Goal: Information Seeking & Learning: Find specific fact

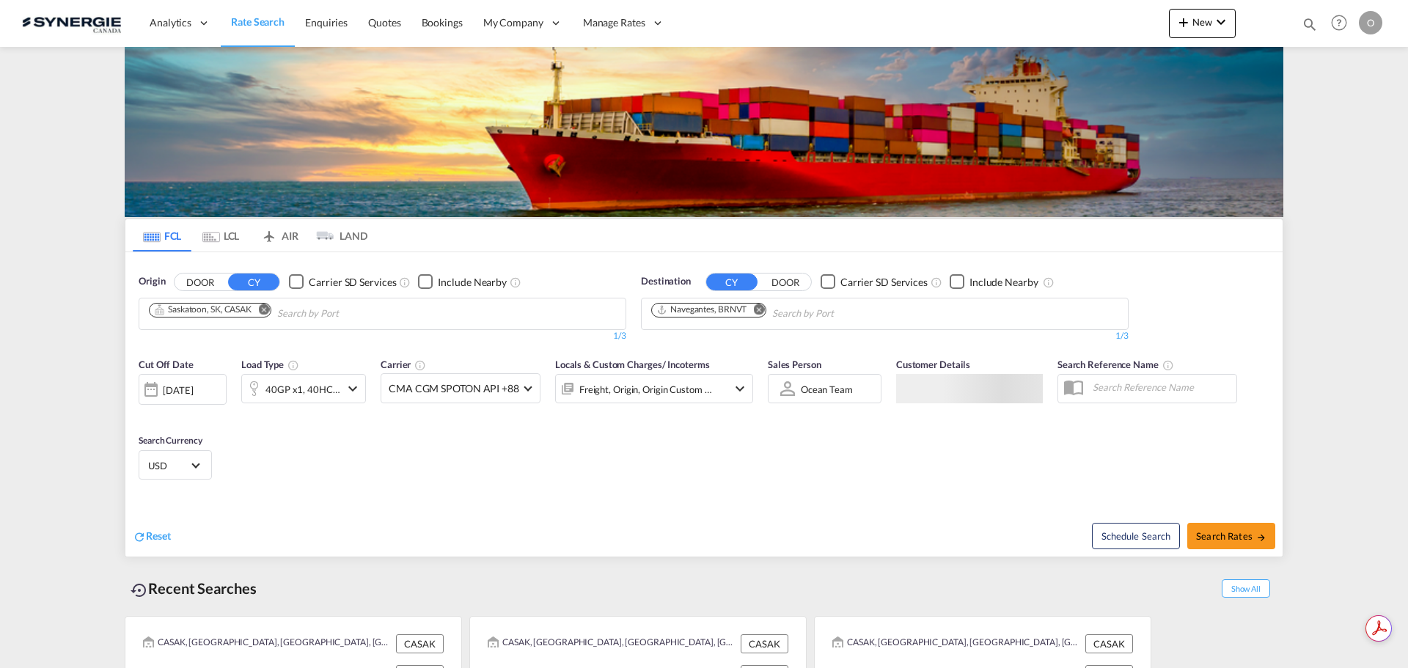
drag, startPoint x: 262, startPoint y: 550, endPoint x: 331, endPoint y: 494, distance: 88.6
click at [262, 550] on div "Reset Schedule Search Search Rates" at bounding box center [703, 525] width 1157 height 64
click at [1289, 26] on div at bounding box center [1263, 23] width 57 height 44
click at [1309, 23] on md-icon "icon-magnify" at bounding box center [1309, 24] width 16 height 16
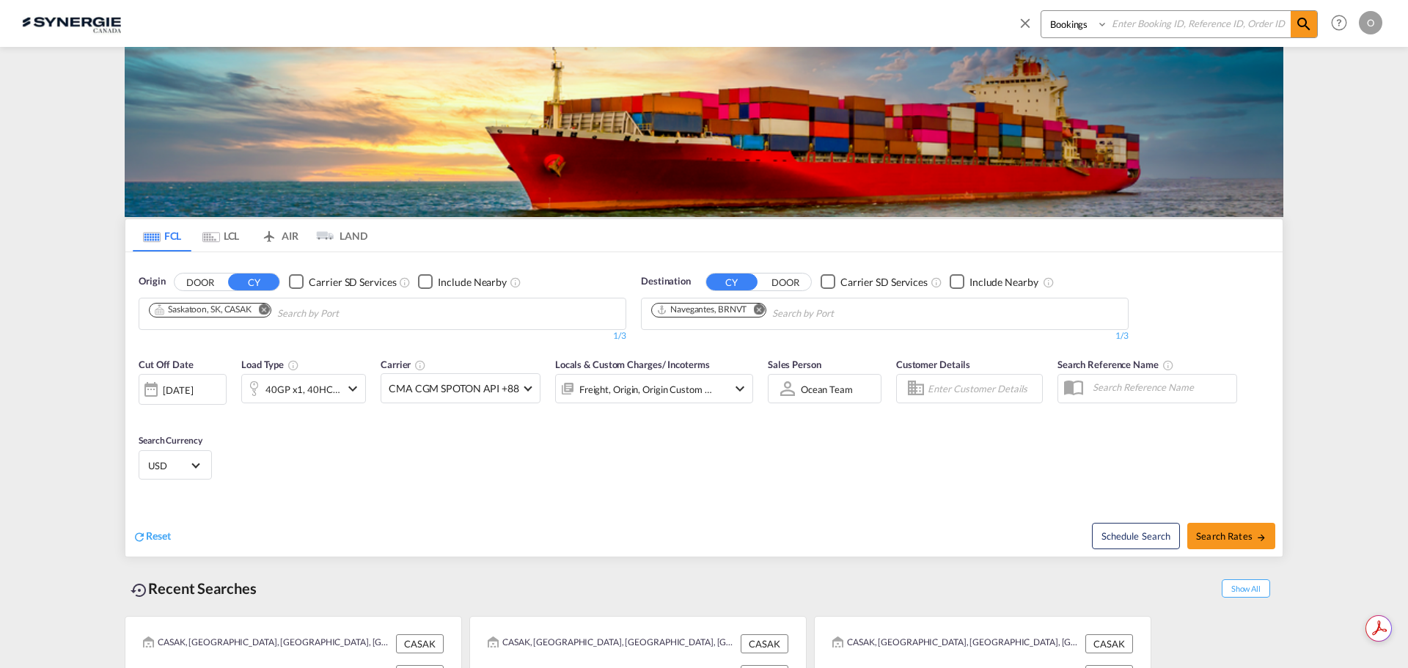
click at [1081, 29] on select "Bookings Quotes Enquiries" at bounding box center [1076, 24] width 70 height 26
select select "Quotes"
click at [1041, 11] on select "Bookings Quotes Enquiries" at bounding box center [1076, 24] width 70 height 26
click at [1144, 25] on input at bounding box center [1199, 24] width 183 height 26
paste input "SYC000012982"
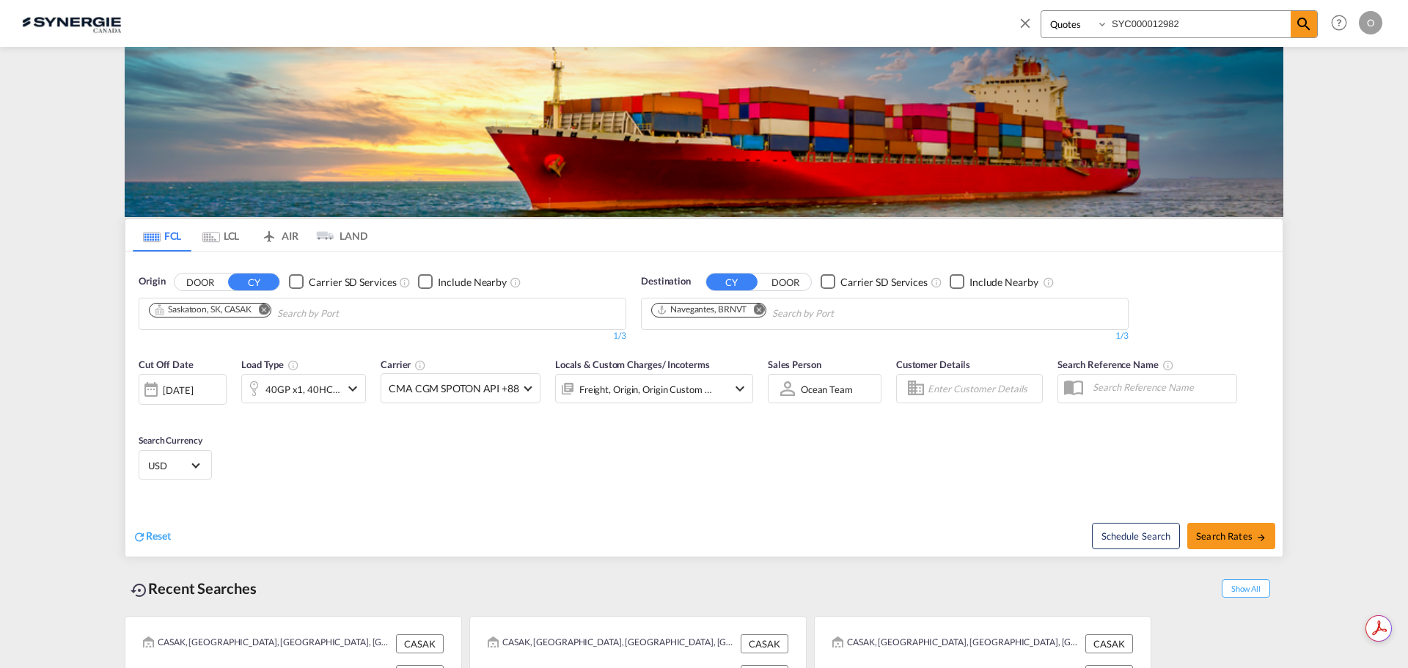
type input "SYC000012982"
click at [1304, 22] on md-icon "icon-magnify" at bounding box center [1304, 24] width 18 height 18
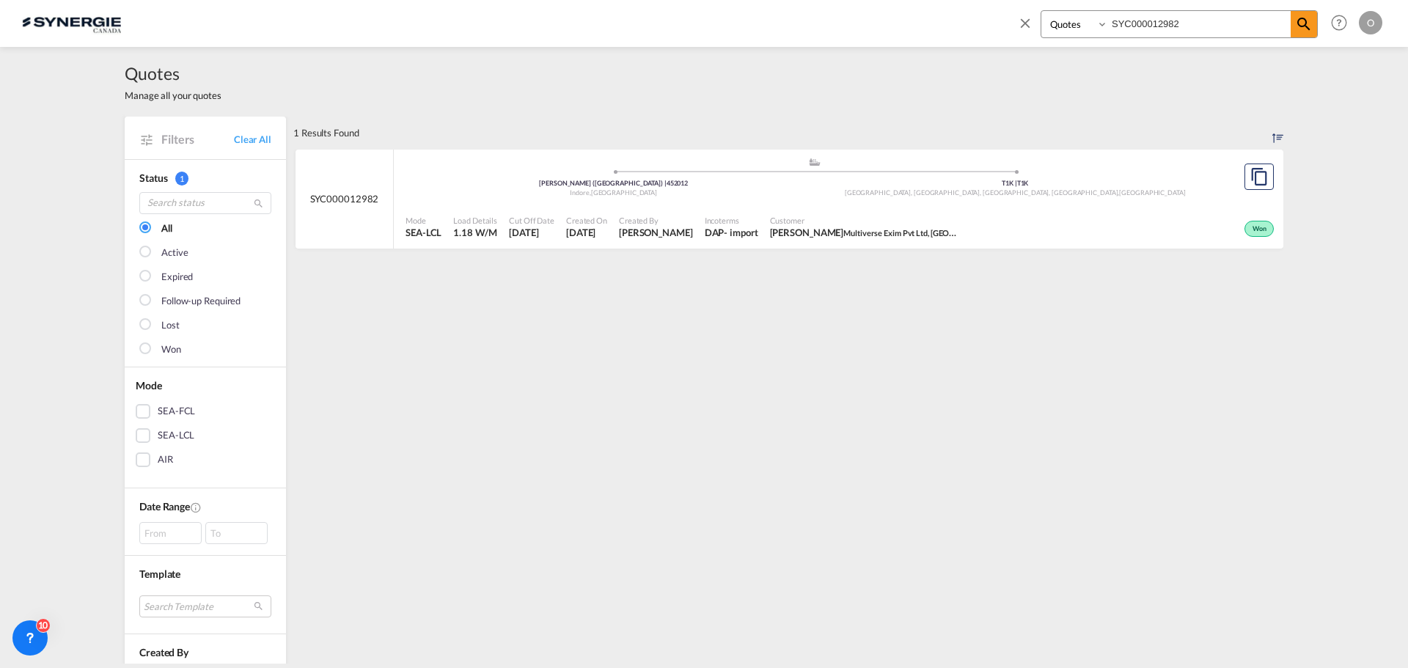
click at [1068, 210] on div "Won" at bounding box center [1121, 227] width 311 height 37
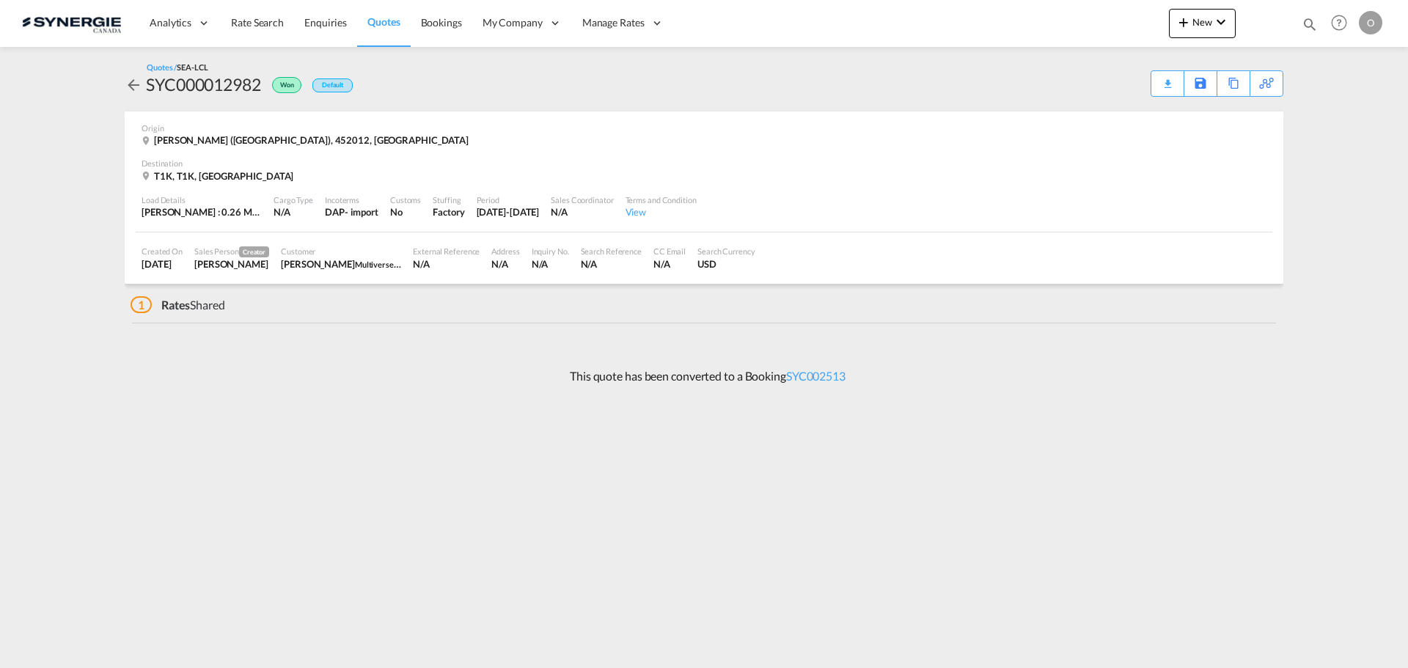
click at [0, 0] on div "Download Quote" at bounding box center [0, 0] width 0 height 0
click at [364, 244] on div "Customer [PERSON_NAME] Multiverse Exim Pvt Ltd, [GEOGRAPHIC_DATA]" at bounding box center [341, 258] width 132 height 37
click at [257, 254] on span "Creator" at bounding box center [254, 251] width 30 height 11
click at [187, 269] on div "Created On 4 Jul 2025" at bounding box center [162, 258] width 53 height 37
click at [163, 306] on span "Rates" at bounding box center [175, 305] width 29 height 14
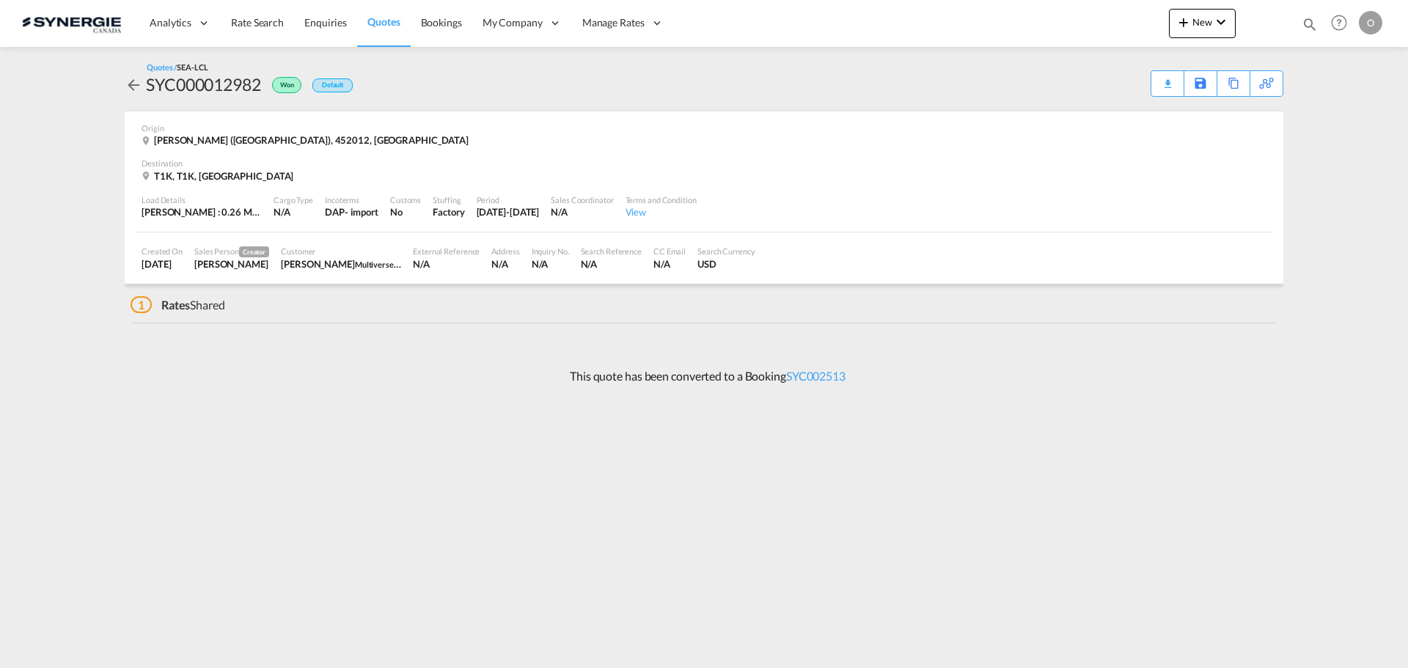
click at [140, 306] on span "1" at bounding box center [140, 304] width 21 height 17
click at [657, 213] on div "View" at bounding box center [660, 211] width 71 height 13
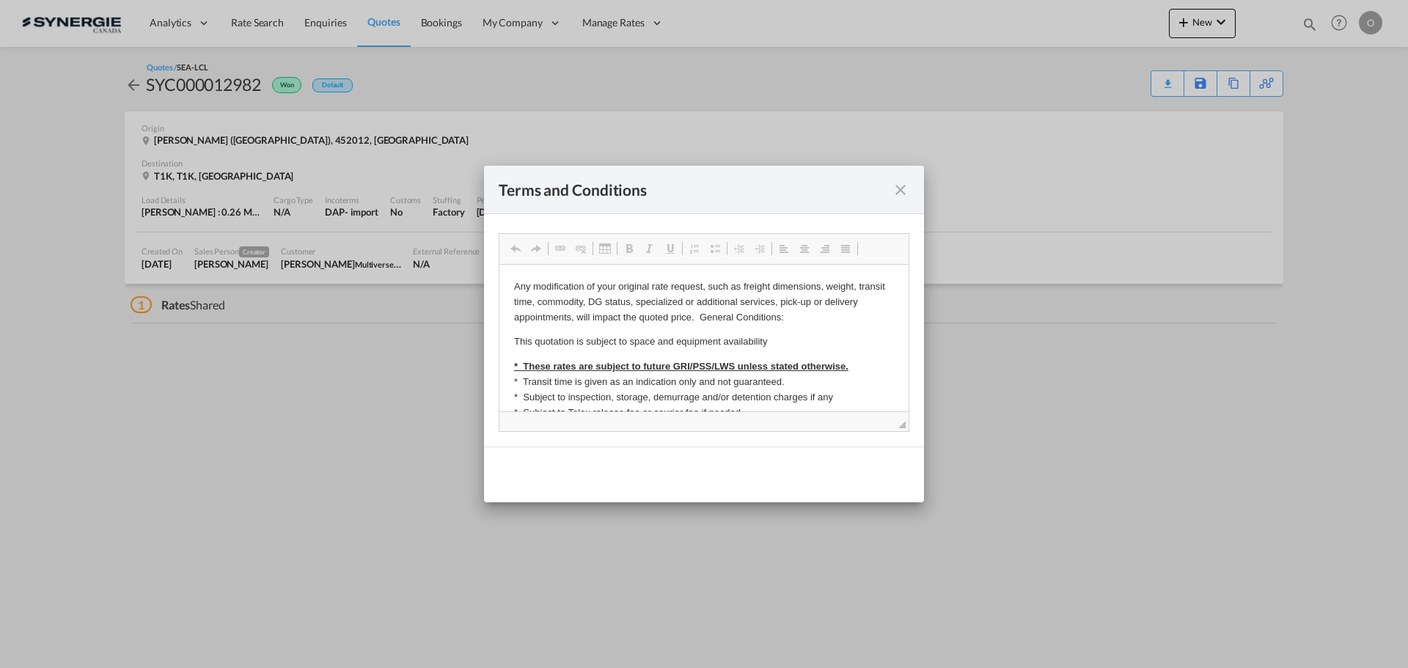
drag, startPoint x: 894, startPoint y: 189, endPoint x: 970, endPoint y: 139, distance: 91.5
click at [894, 189] on md-icon "icon-close fg-AAA8AD cursor" at bounding box center [900, 190] width 18 height 18
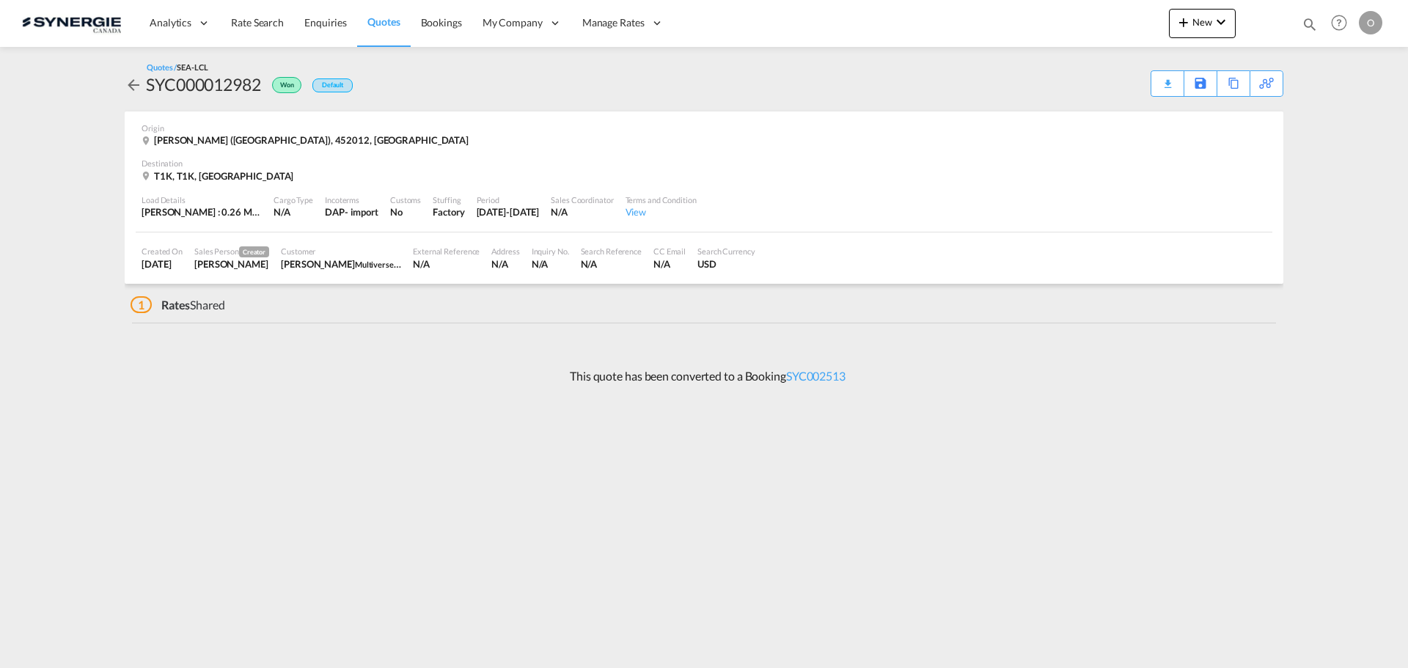
click at [286, 87] on span "Won" at bounding box center [289, 88] width 18 height 14
click at [326, 87] on div "Default" at bounding box center [332, 85] width 40 height 14
click at [201, 86] on div "SYC000012982" at bounding box center [203, 84] width 115 height 23
click at [130, 84] on md-icon "icon-arrow-left" at bounding box center [134, 85] width 18 height 18
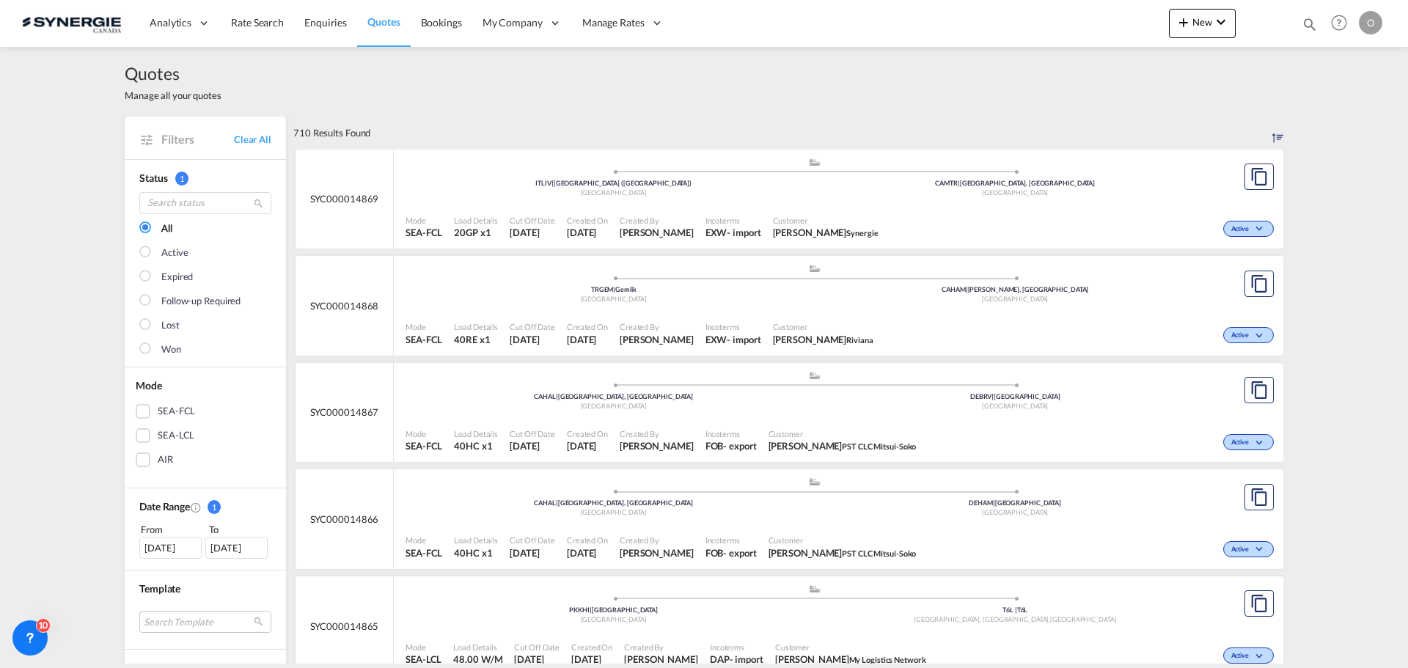
click at [1305, 24] on md-icon "icon-magnify" at bounding box center [1309, 24] width 16 height 16
click at [1203, 25] on input at bounding box center [1199, 24] width 183 height 26
click at [1086, 28] on select "Bookings Quotes Enquiries" at bounding box center [1076, 24] width 70 height 26
select select "Quotes"
click at [1041, 11] on select "Bookings Quotes Enquiries" at bounding box center [1076, 24] width 70 height 26
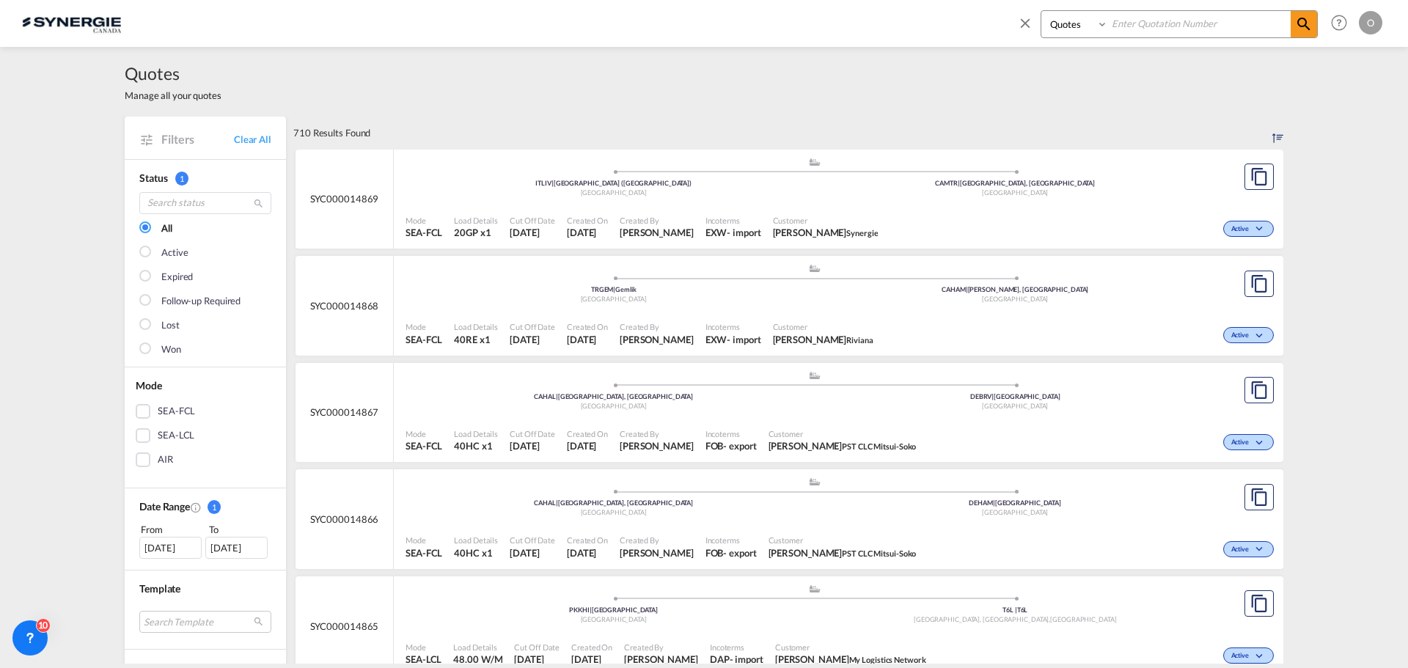
click at [1169, 32] on input at bounding box center [1199, 24] width 183 height 26
paste input "SYC000012982"
type input "SYC000012982"
click at [1295, 27] on md-icon "icon-magnify" at bounding box center [1304, 24] width 18 height 18
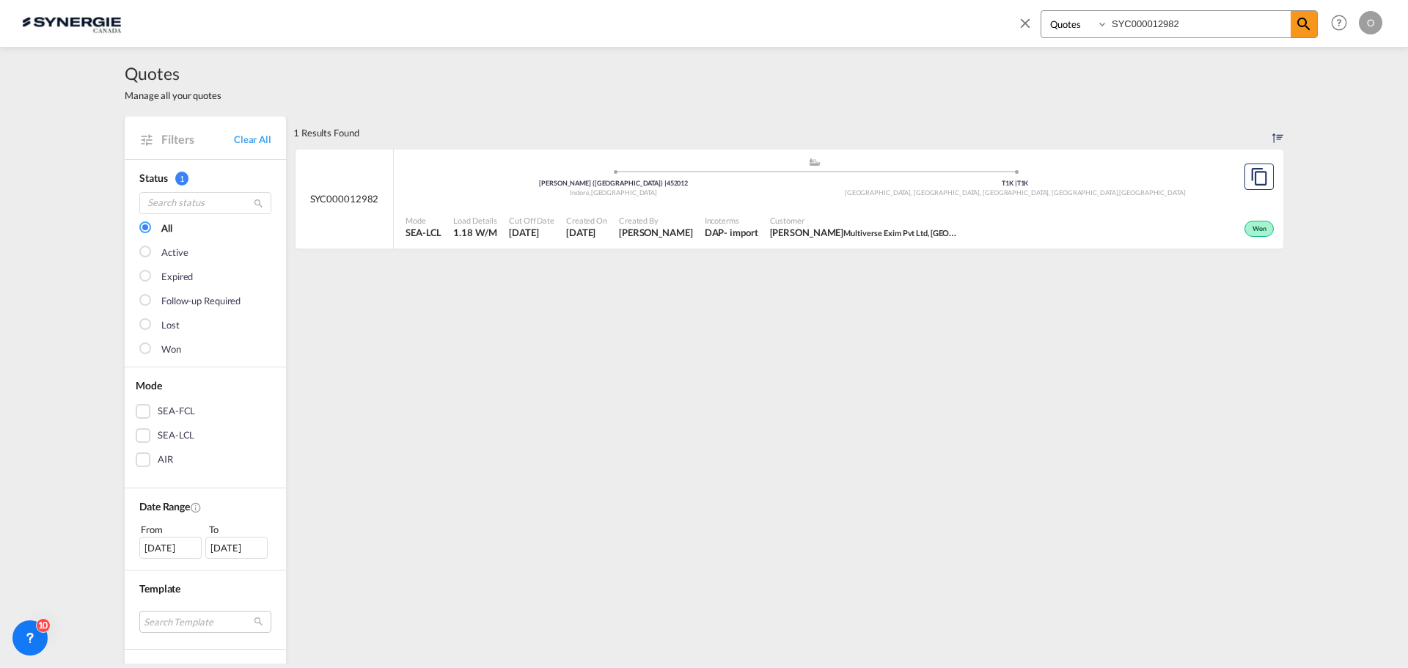
click at [1115, 194] on div "Lethbridge County, AB, Lethbridge, AB , Canada" at bounding box center [1015, 193] width 402 height 10
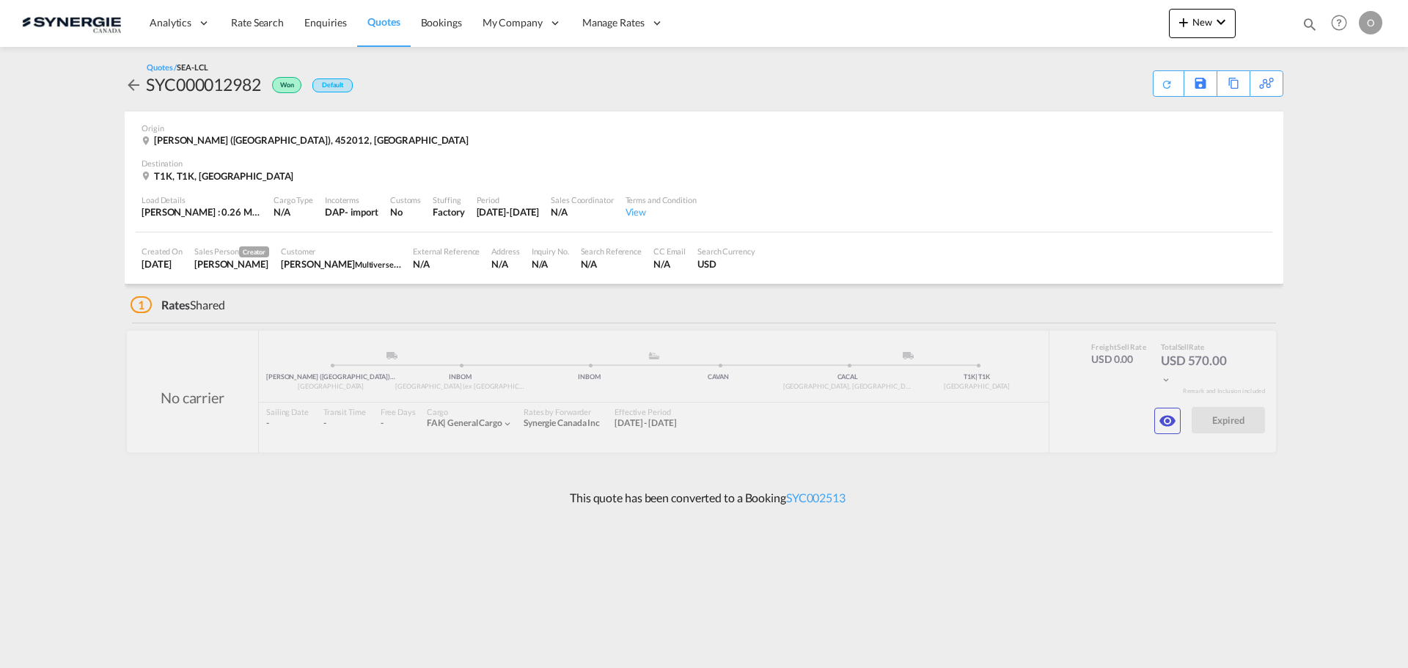
click at [1169, 418] on md-icon "icon-eye" at bounding box center [1167, 421] width 18 height 18
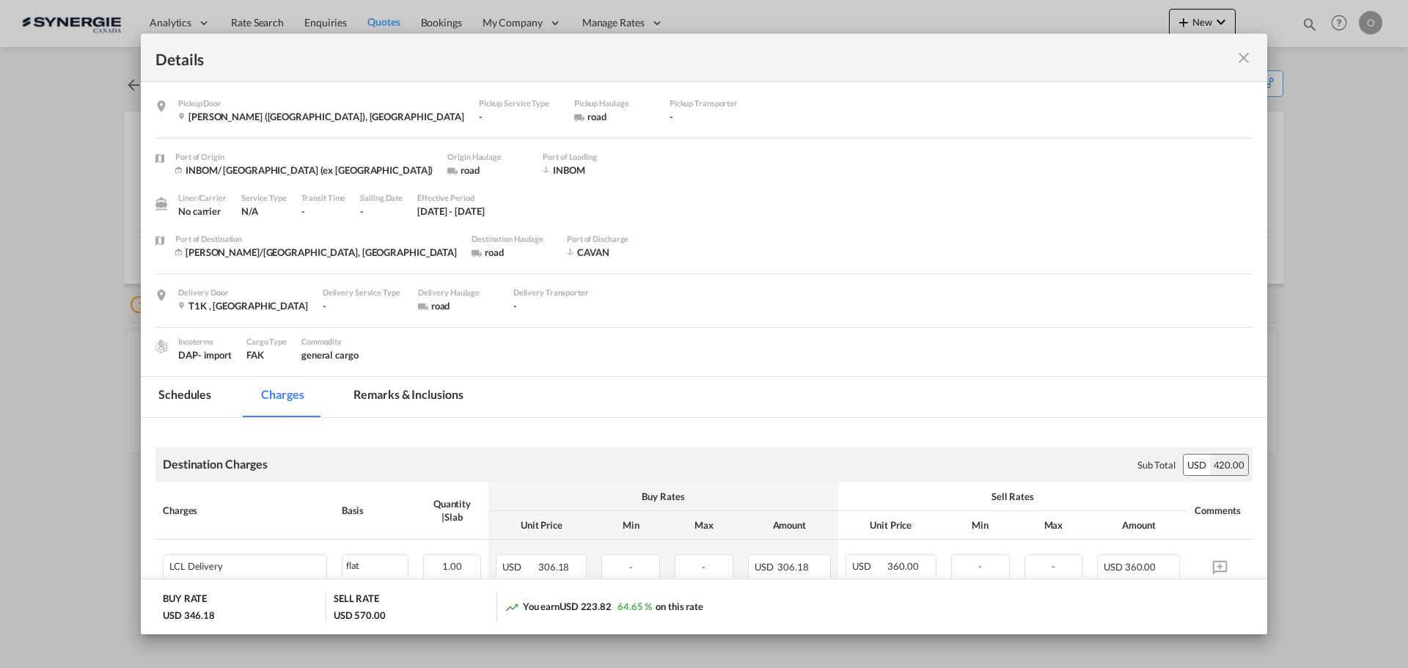
click at [400, 391] on md-tab-item "Remarks & Inclusions" at bounding box center [408, 397] width 144 height 40
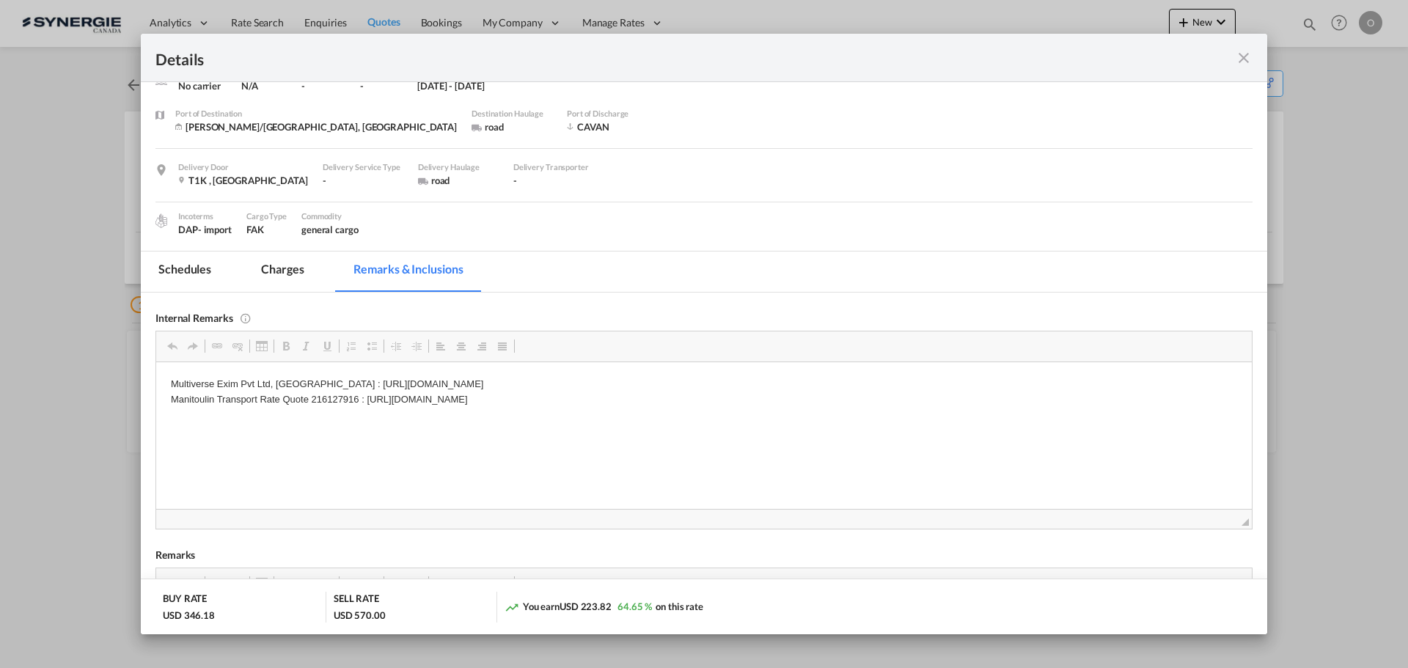
scroll to position [147, 0]
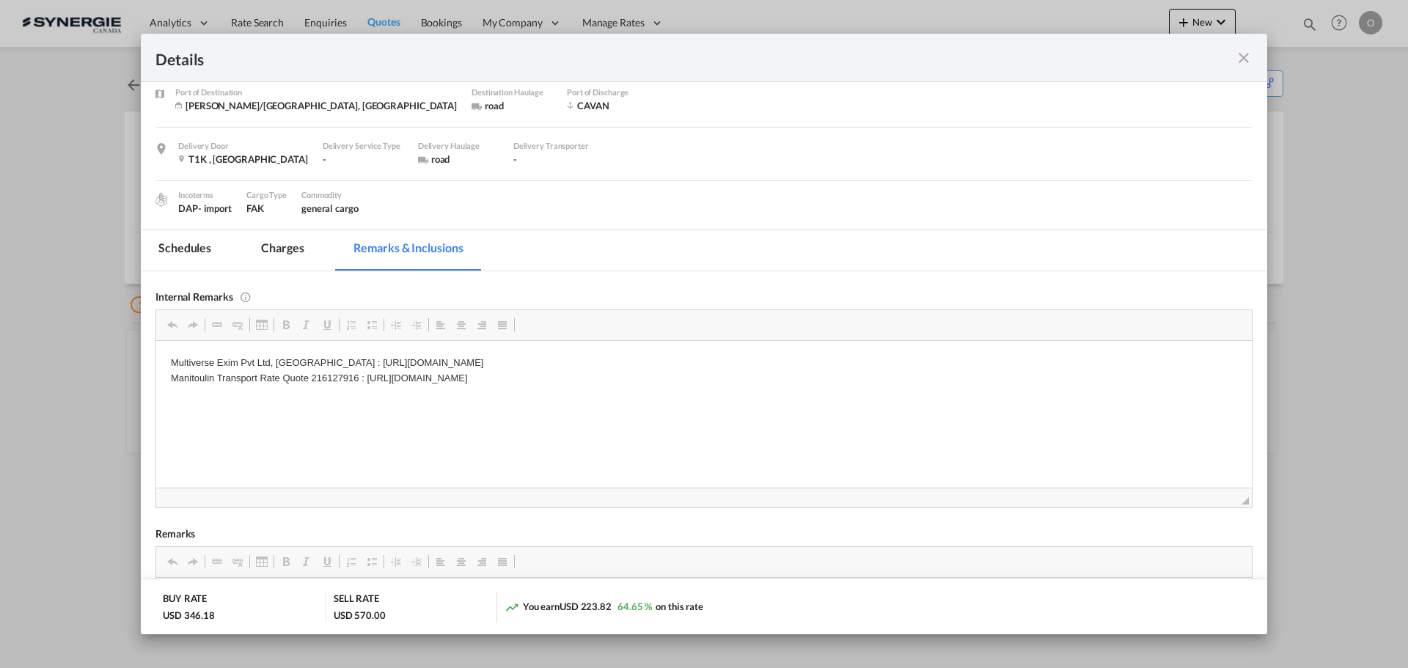
drag, startPoint x: 367, startPoint y: 378, endPoint x: 725, endPoint y: 371, distance: 358.5
drag, startPoint x: 750, startPoint y: 378, endPoint x: 370, endPoint y: 383, distance: 379.8
click at [370, 383] on p "Multiverse Exim Pvt Ltd, [GEOGRAPHIC_DATA] : [URL][DOMAIN_NAME] Manitoulin Tran…" at bounding box center [704, 370] width 1066 height 31
drag, startPoint x: 303, startPoint y: 358, endPoint x: 686, endPoint y: 358, distance: 382.7
click at [686, 358] on p "Multiverse Exim Pvt Ltd, [GEOGRAPHIC_DATA] : [URL][DOMAIN_NAME] Manitoulin Tran…" at bounding box center [704, 370] width 1066 height 31
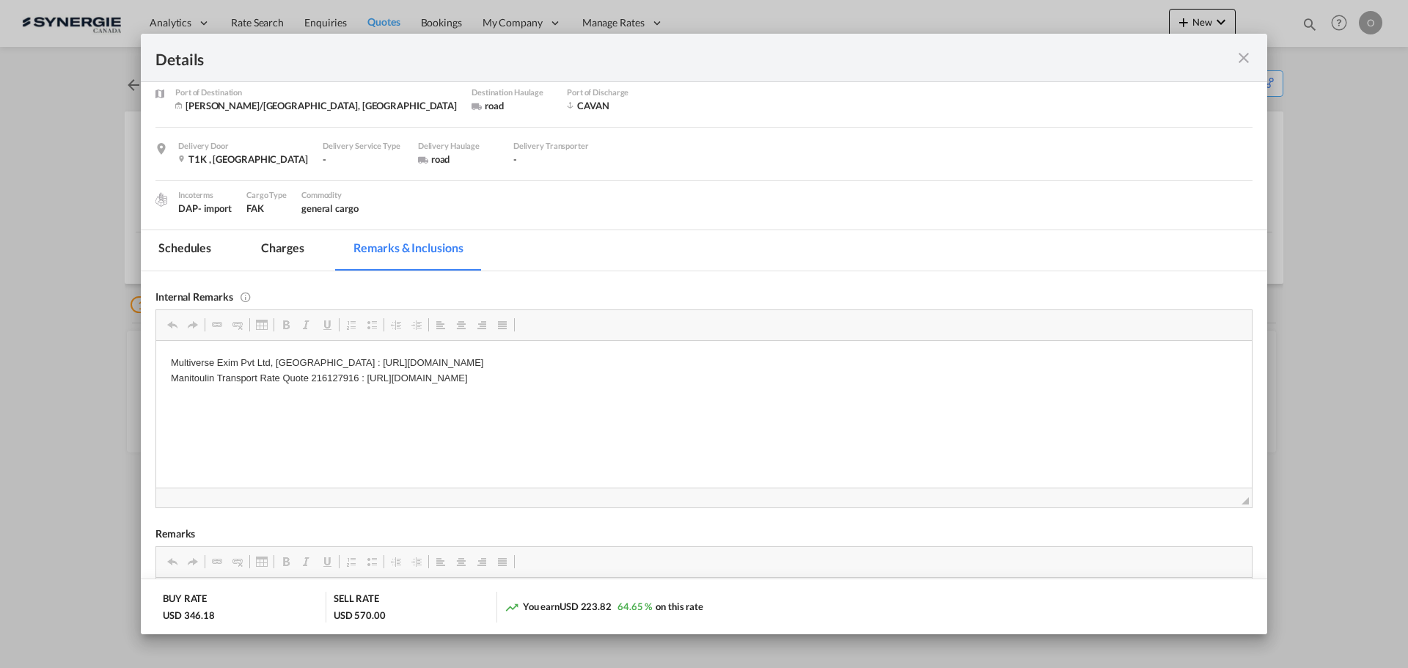
copy p "[URL][DOMAIN_NAME]"
click at [1238, 54] on md-icon "icon-close fg-AAA8AD m-0 cursor" at bounding box center [1243, 58] width 18 height 18
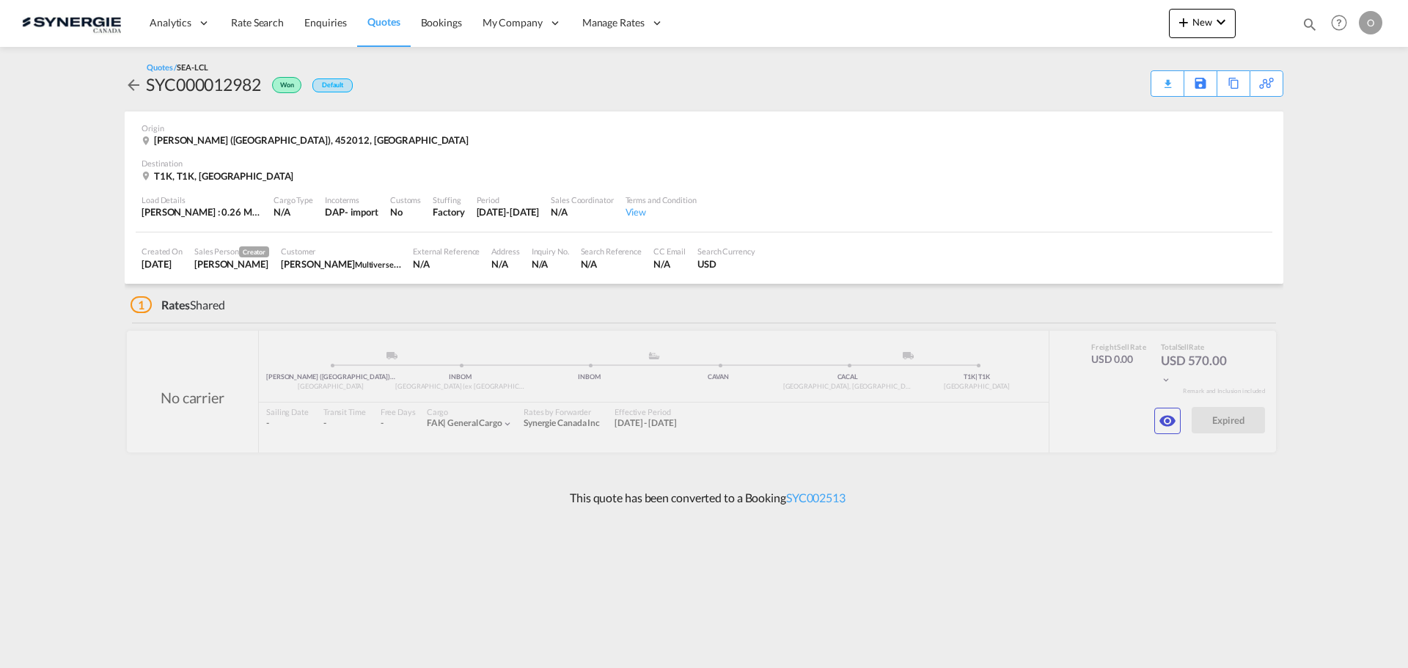
scroll to position [18, 0]
